Goal: Information Seeking & Learning: Get advice/opinions

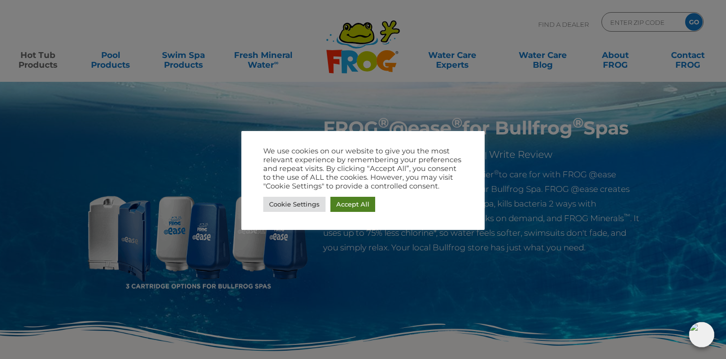
click at [355, 205] on link "Accept All" at bounding box center [353, 204] width 45 height 15
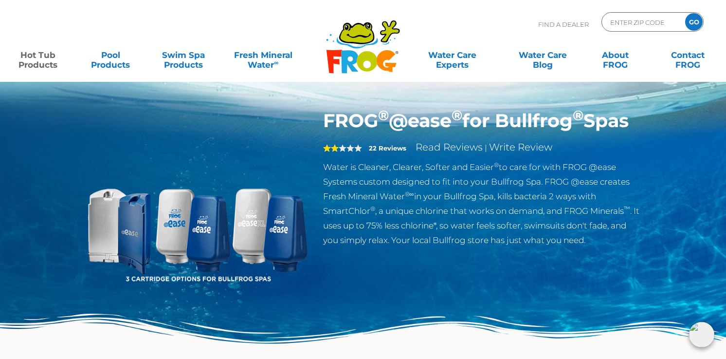
scroll to position [11, 0]
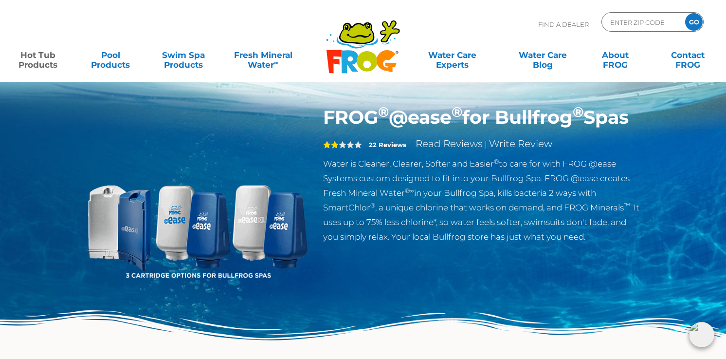
click at [381, 149] on strong "22 Reviews" at bounding box center [387, 145] width 37 height 8
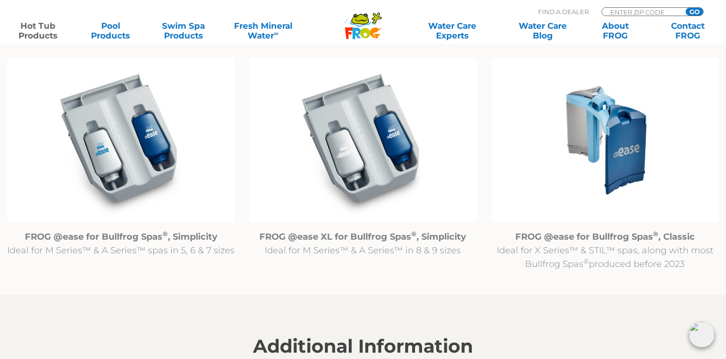
scroll to position [996, 0]
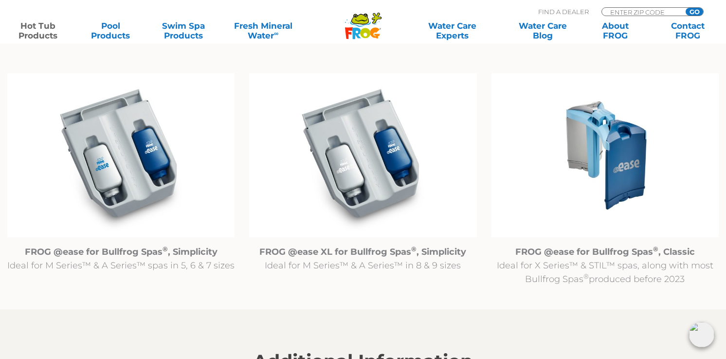
click at [615, 183] on img at bounding box center [605, 155] width 227 height 164
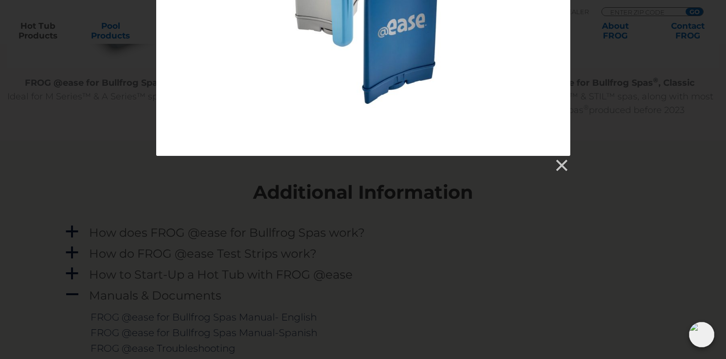
click at [578, 153] on div at bounding box center [363, 13] width 726 height 317
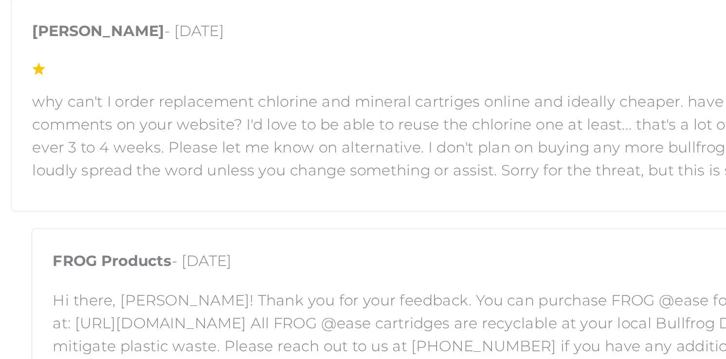
scroll to position [2016, 0]
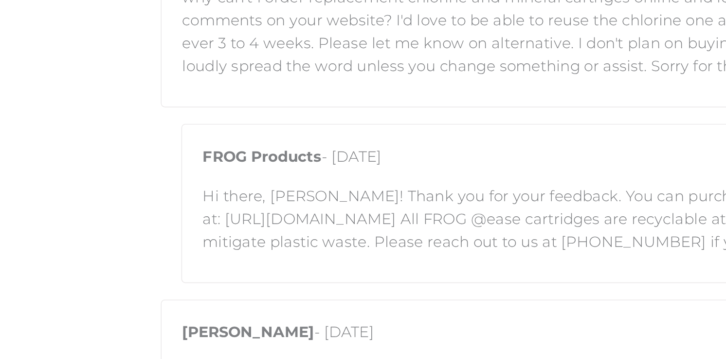
click at [160, 272] on p "Hi there, [PERSON_NAME]! Thank you for your feedback. You can purchase FROG @ea…" at bounding box center [369, 275] width 498 height 41
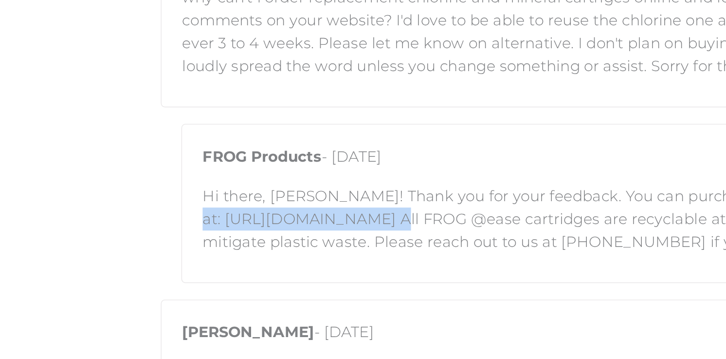
drag, startPoint x: 245, startPoint y: 275, endPoint x: 116, endPoint y: 273, distance: 129.1
click at [116, 273] on div "FROG Products - [DATE] Hi there, [PERSON_NAME]! Thank you for your feedback. Yo…" at bounding box center [369, 266] width 523 height 94
copy p "[URL][DOMAIN_NAME]"
